Goal: Task Accomplishment & Management: Use online tool/utility

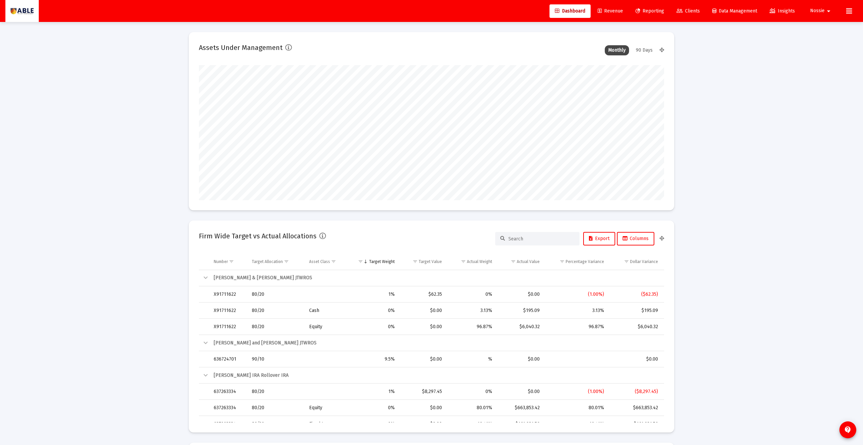
type input "[DATE]"
click at [688, 12] on span "Clients" at bounding box center [688, 11] width 23 height 6
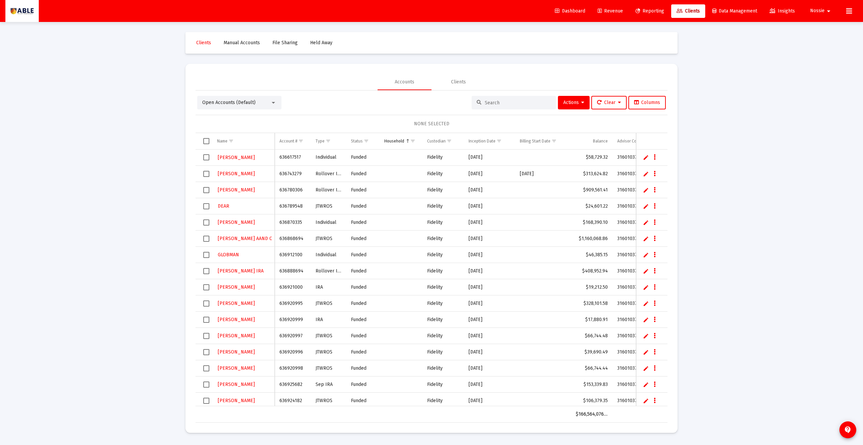
click at [486, 105] on input at bounding box center [518, 103] width 66 height 6
click at [228, 160] on link "[PERSON_NAME]" at bounding box center [236, 157] width 38 height 10
click at [683, 11] on span "Clients" at bounding box center [688, 11] width 23 height 6
click at [490, 103] on input at bounding box center [518, 103] width 66 height 6
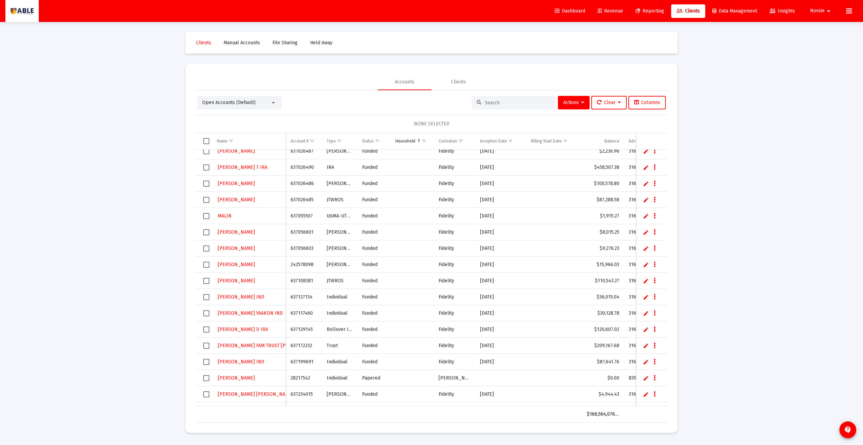
drag, startPoint x: 506, startPoint y: 108, endPoint x: 502, endPoint y: 105, distance: 4.6
click at [506, 108] on div at bounding box center [514, 102] width 84 height 13
click at [502, 105] on div at bounding box center [514, 102] width 84 height 13
click at [502, 105] on input at bounding box center [518, 103] width 66 height 6
type input "[PERSON_NAME]"
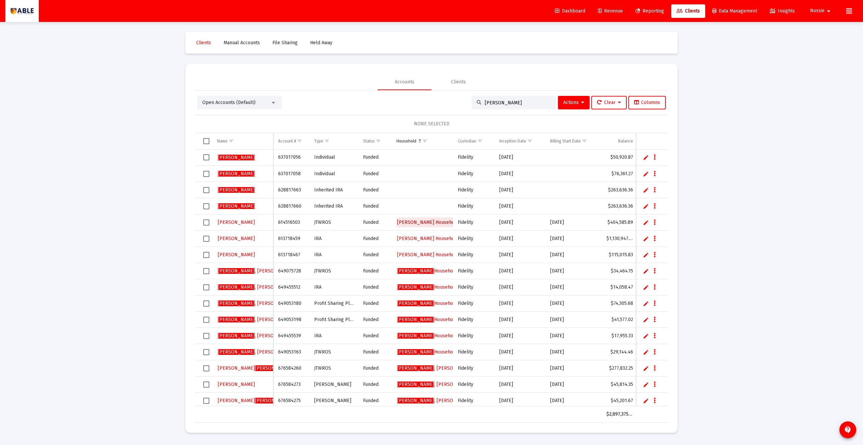
click at [426, 222] on span "[PERSON_NAME] Household" at bounding box center [428, 222] width 62 height 6
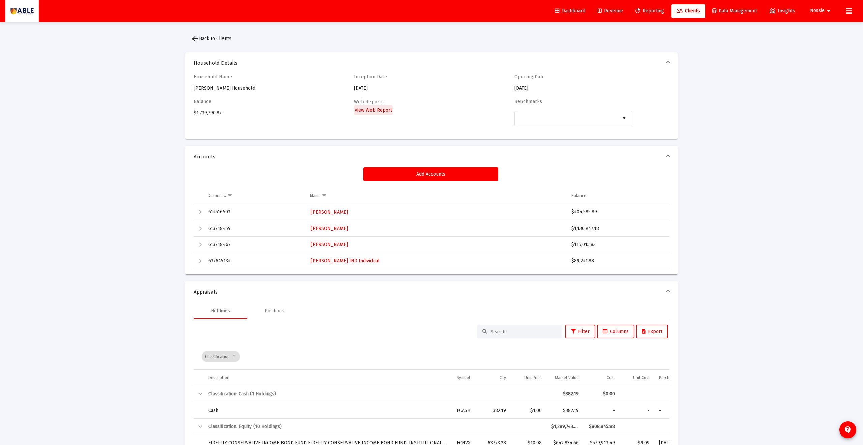
click at [374, 112] on span "View Web Report" at bounding box center [373, 110] width 37 height 6
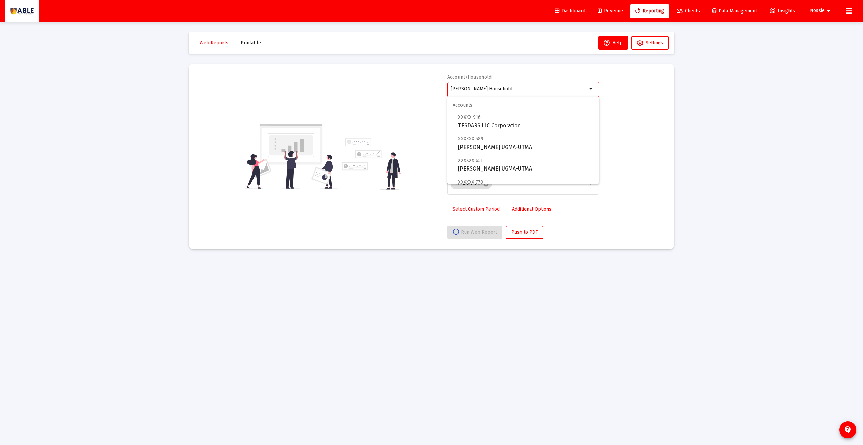
click at [535, 87] on input "[PERSON_NAME] Household" at bounding box center [519, 88] width 137 height 5
click at [639, 96] on div "Account/Household [PERSON_NAME] Household arrow_drop_down Report Period 2025 Re…" at bounding box center [431, 156] width 465 height 165
select select "View all"
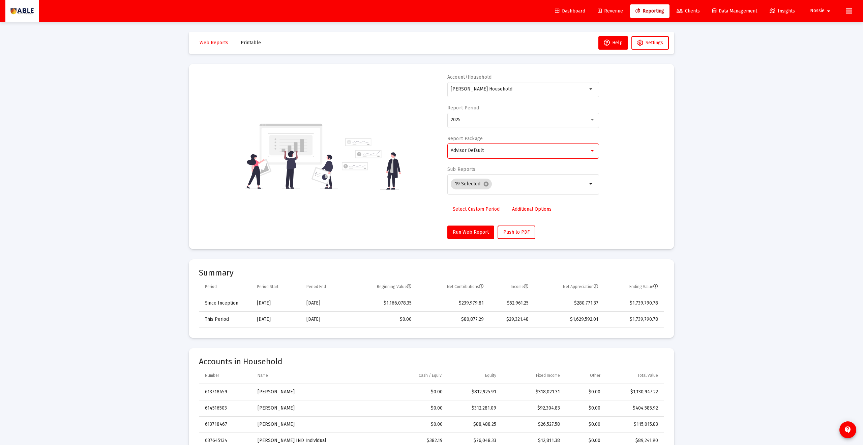
click at [595, 150] on div at bounding box center [593, 150] width 6 height 5
click at [576, 156] on span "Advisor Default" at bounding box center [523, 150] width 145 height 14
drag, startPoint x: 619, startPoint y: 153, endPoint x: 582, endPoint y: 154, distance: 36.4
click at [619, 153] on div "Account/Household [PERSON_NAME] Household arrow_drop_down Report Period 2025 Re…" at bounding box center [431, 156] width 465 height 165
click at [567, 155] on div "Advisor Default" at bounding box center [523, 150] width 145 height 17
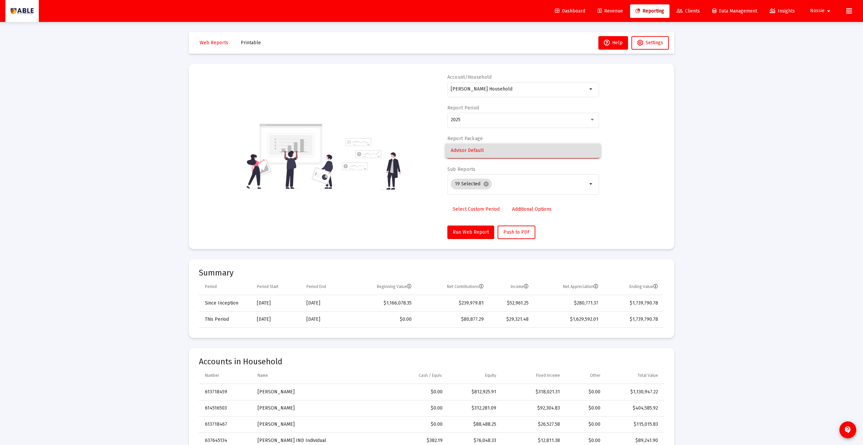
click at [602, 152] on div at bounding box center [431, 222] width 863 height 445
click at [593, 150] on div at bounding box center [592, 150] width 3 height 2
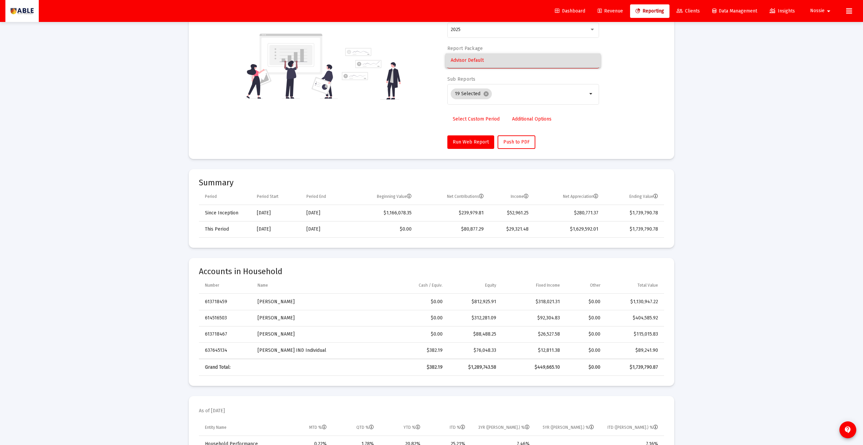
click at [615, 74] on div at bounding box center [431, 222] width 863 height 445
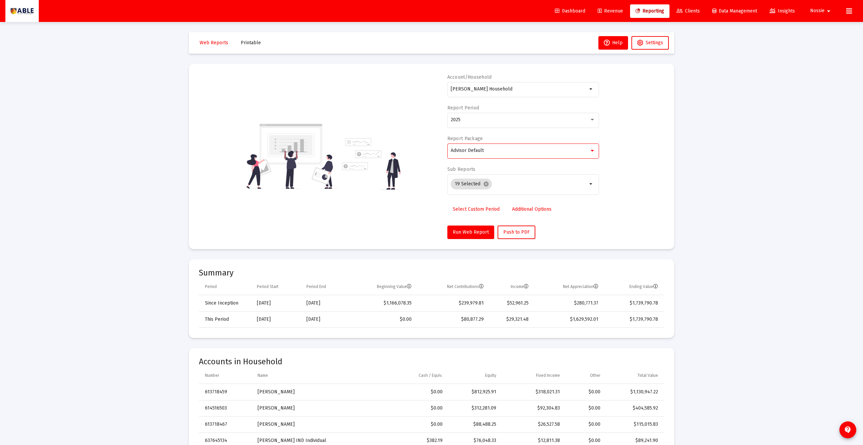
click at [595, 150] on div at bounding box center [593, 150] width 6 height 5
click at [595, 150] on span "Advisor Default" at bounding box center [523, 150] width 145 height 14
click at [636, 142] on div "Account/Household [PERSON_NAME] Household arrow_drop_down Report Period 2025 Re…" at bounding box center [431, 156] width 465 height 165
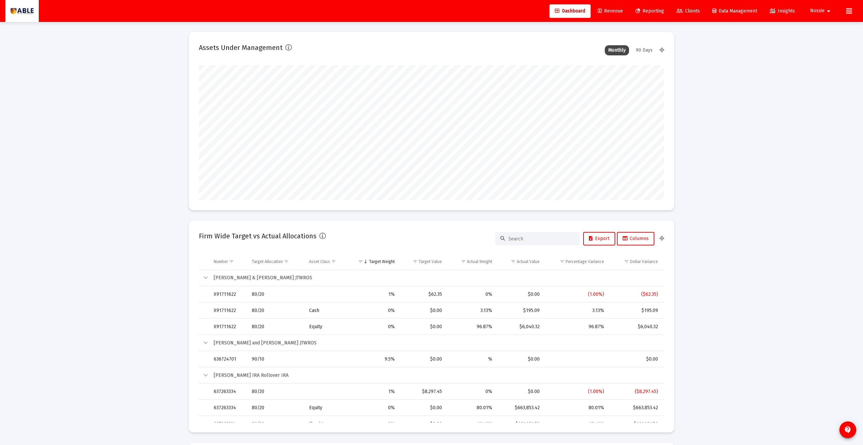
type input "[DATE]"
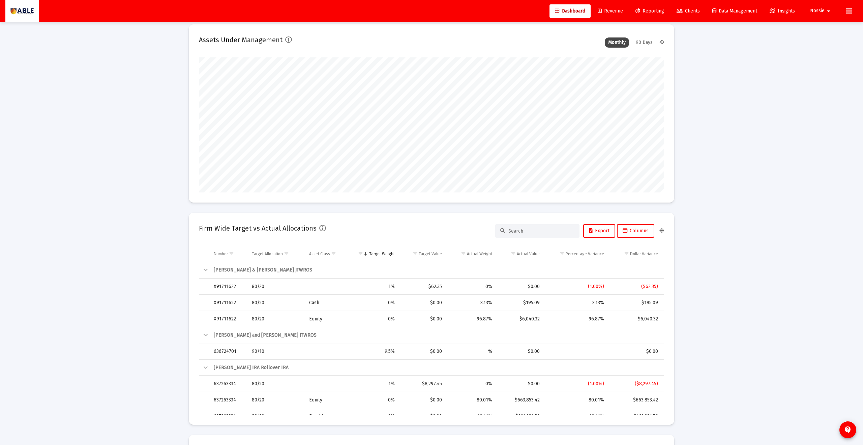
click at [691, 15] on link "Clients" at bounding box center [688, 10] width 34 height 13
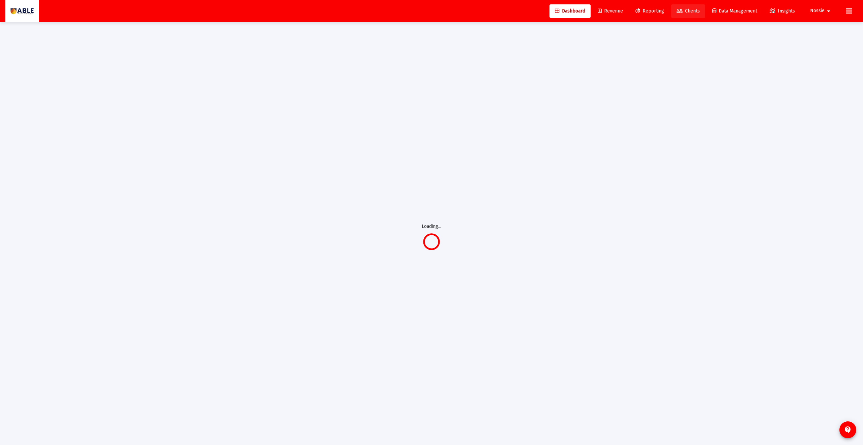
scroll to position [18, 0]
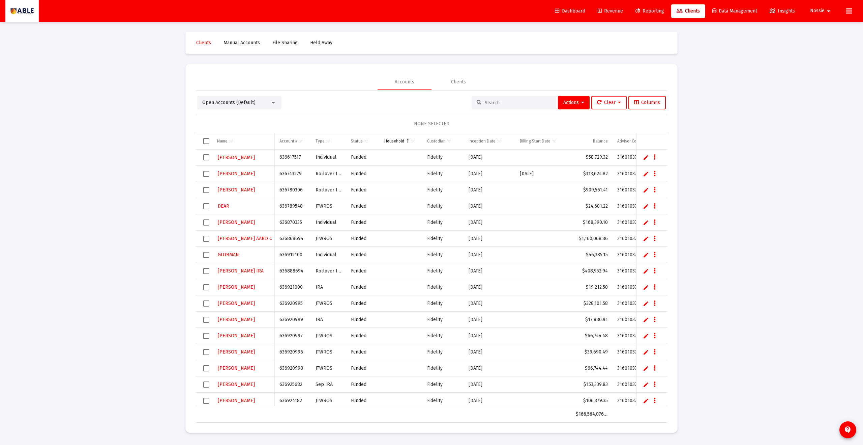
click at [202, 137] on td "Data grid" at bounding box center [204, 141] width 17 height 16
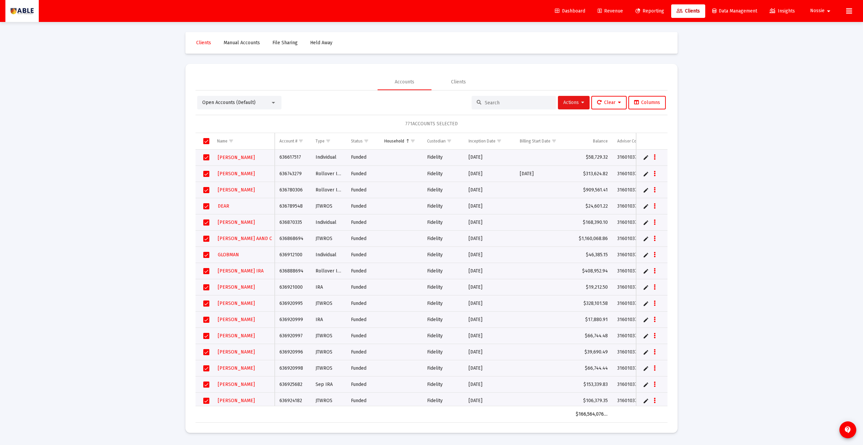
click at [585, 106] on button "Actions" at bounding box center [574, 102] width 32 height 13
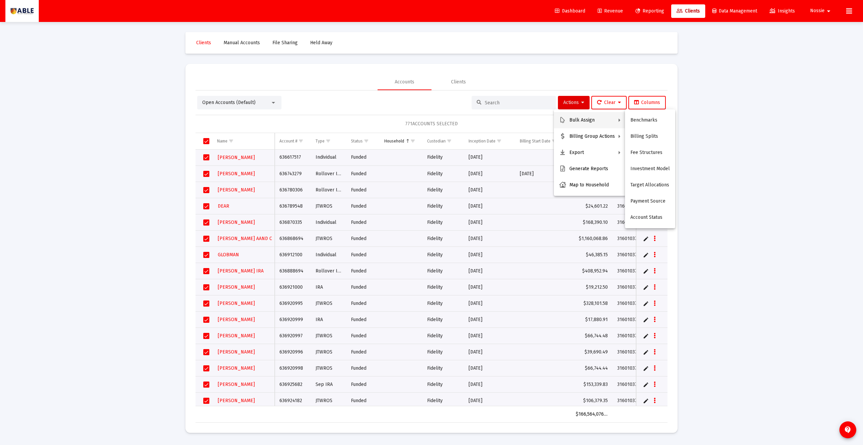
click at [562, 100] on div at bounding box center [431, 222] width 863 height 445
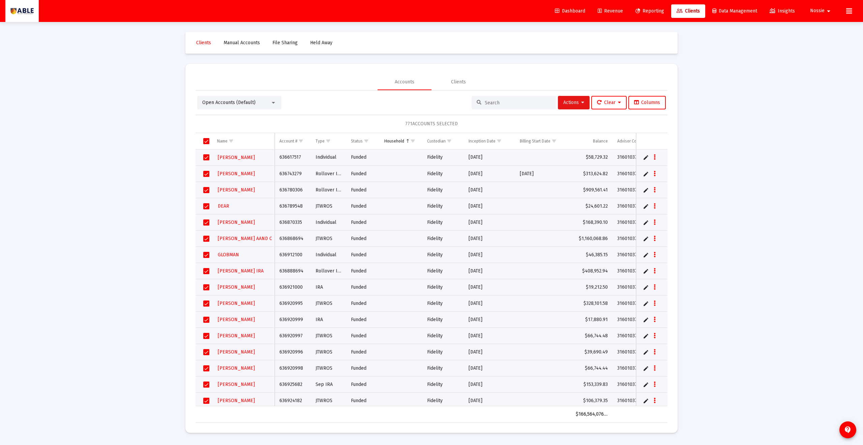
click at [564, 101] on span "Actions" at bounding box center [574, 102] width 21 height 6
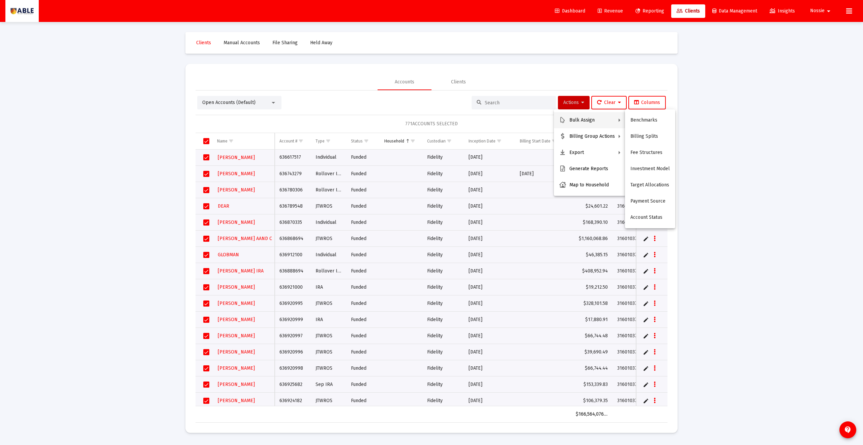
click at [575, 102] on div at bounding box center [431, 222] width 863 height 445
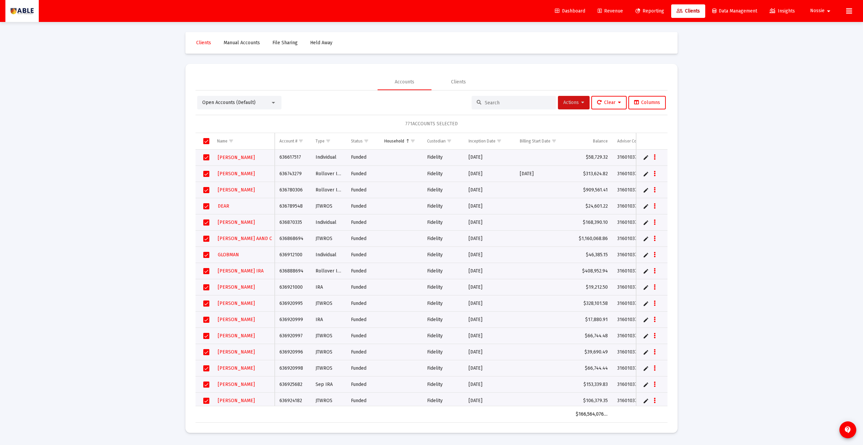
click at [574, 102] on span "Actions" at bounding box center [574, 102] width 21 height 6
click at [656, 163] on button "Export Selected" at bounding box center [648, 169] width 46 height 16
